Goal: Transaction & Acquisition: Book appointment/travel/reservation

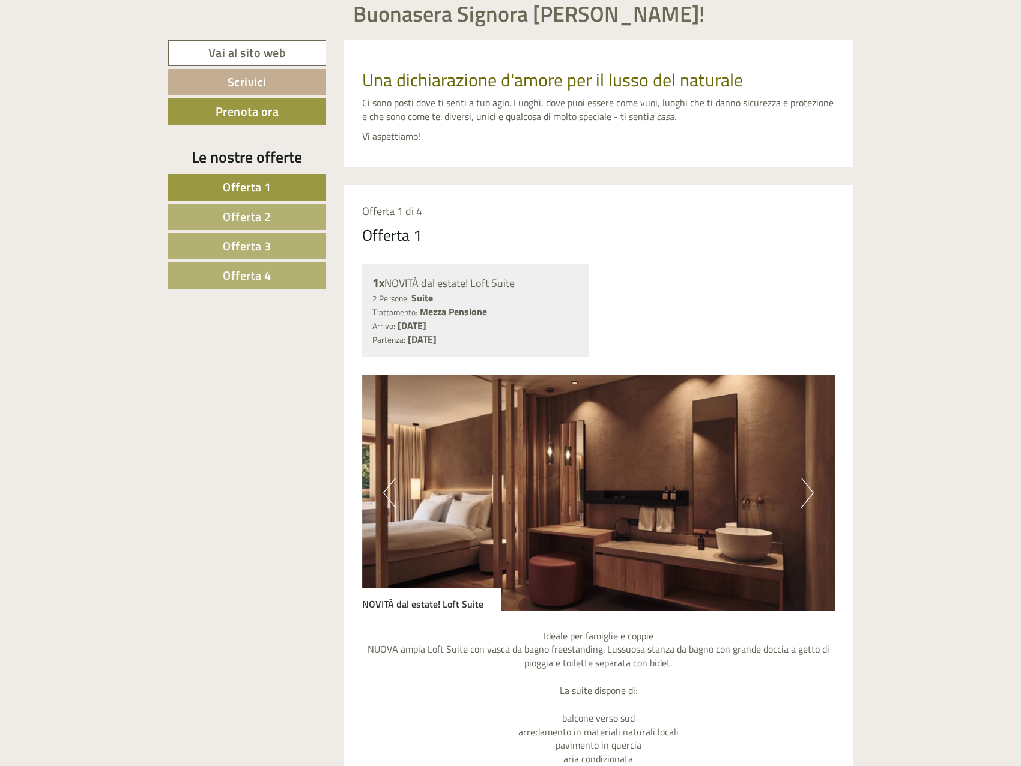
scroll to position [420, 0]
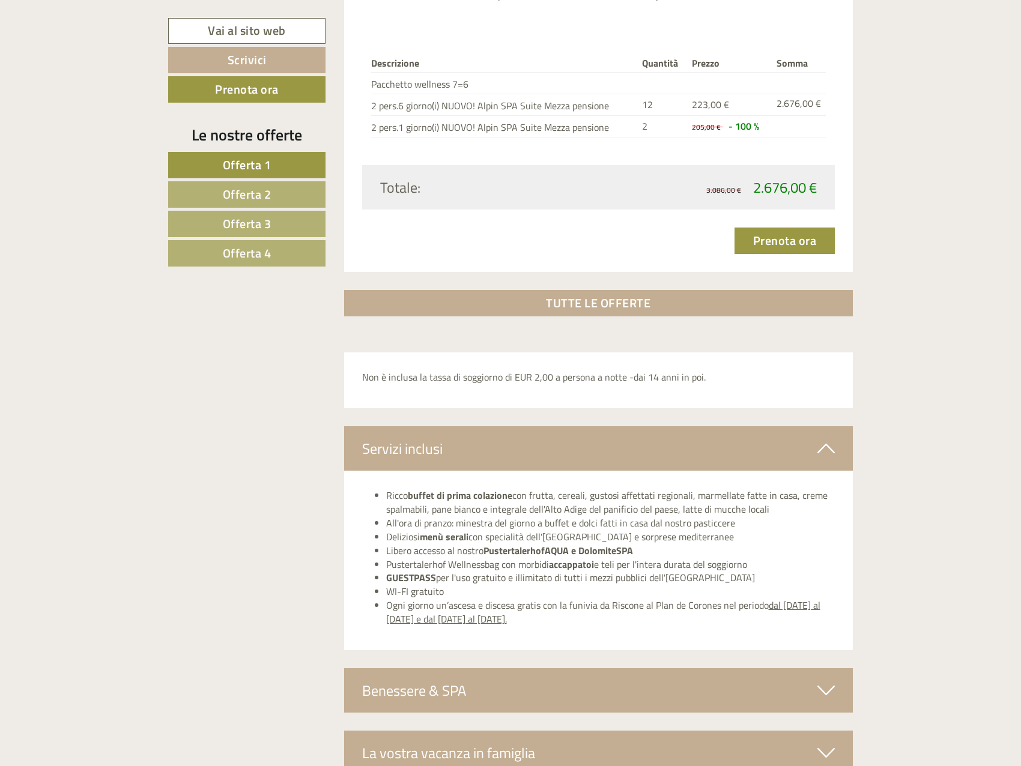
scroll to position [3415, 0]
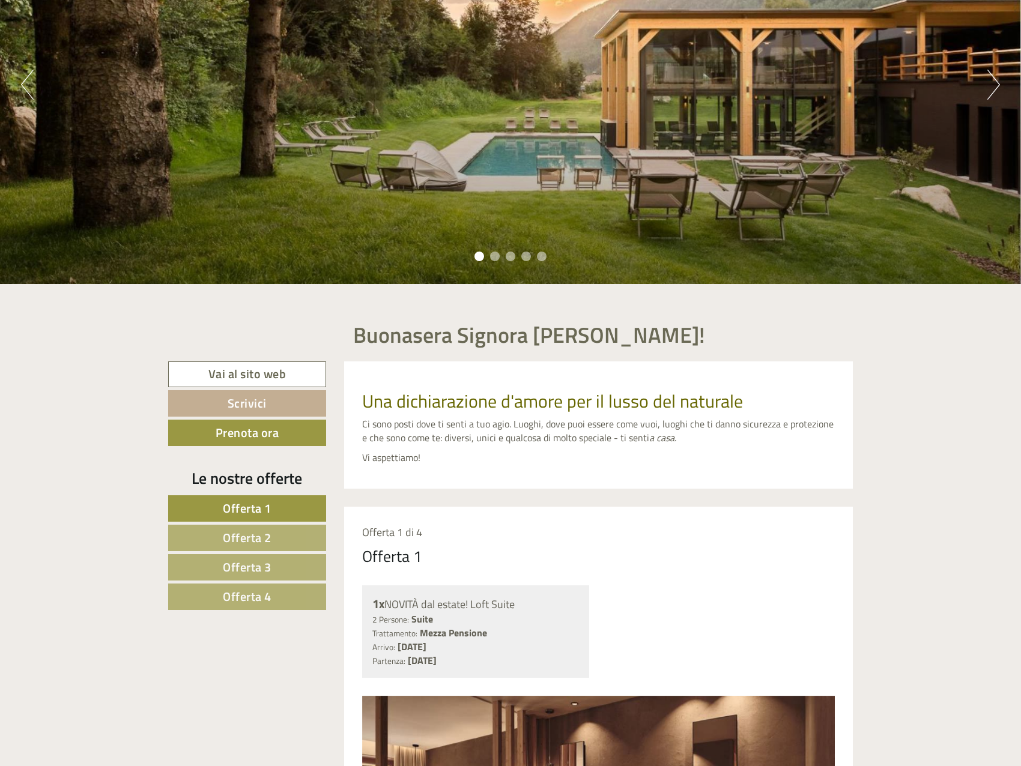
scroll to position [120, 0]
